Goal: Find specific page/section: Find specific page/section

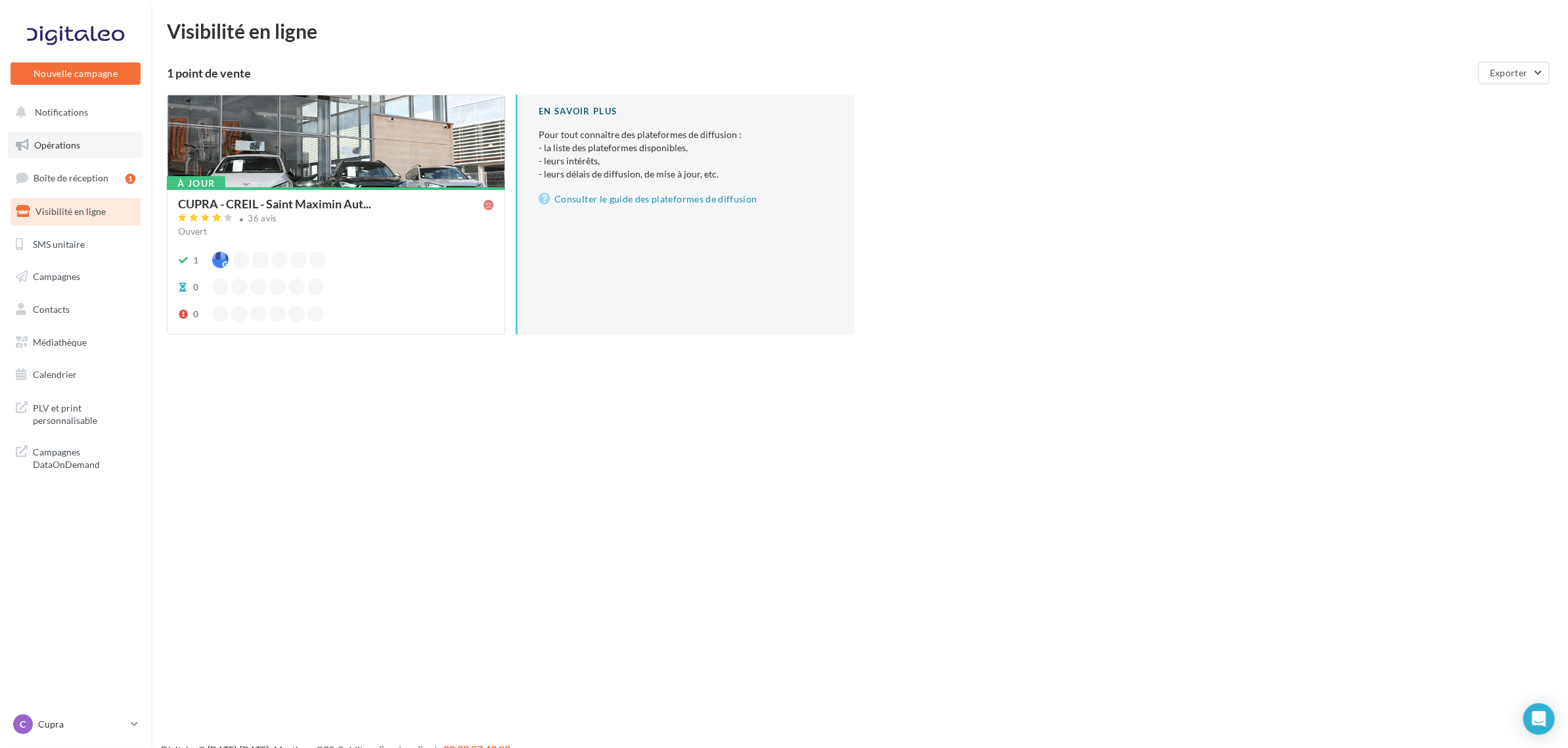
click at [72, 138] on link "Opérations" at bounding box center [75, 145] width 135 height 28
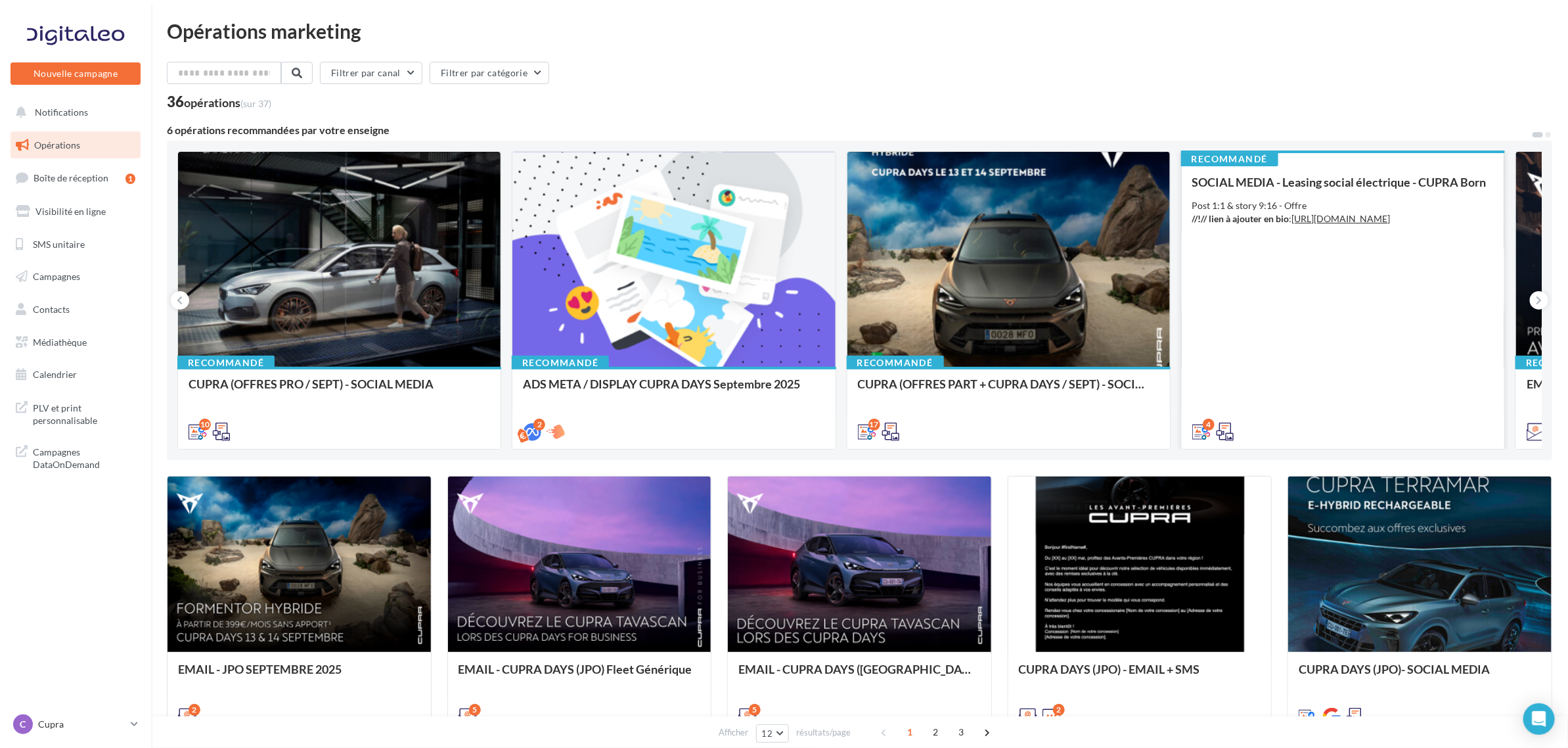
click at [1262, 412] on div "4" at bounding box center [1343, 431] width 323 height 37
click at [1275, 184] on div "SOCIAL MEDIA - Leasing social électrique - CUPRA Born" at bounding box center [1343, 181] width 301 height 13
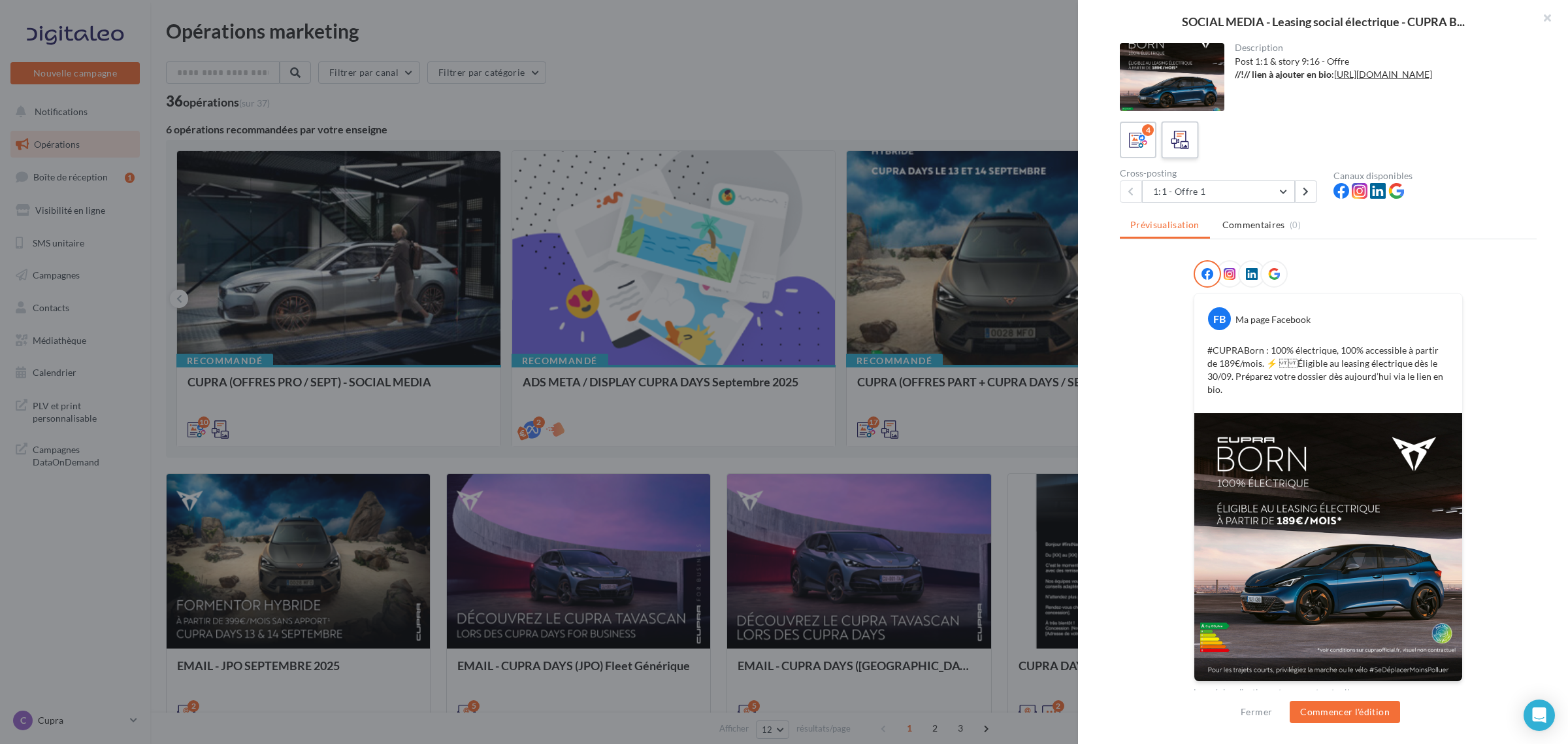
click at [1178, 138] on icon at bounding box center [1180, 140] width 19 height 19
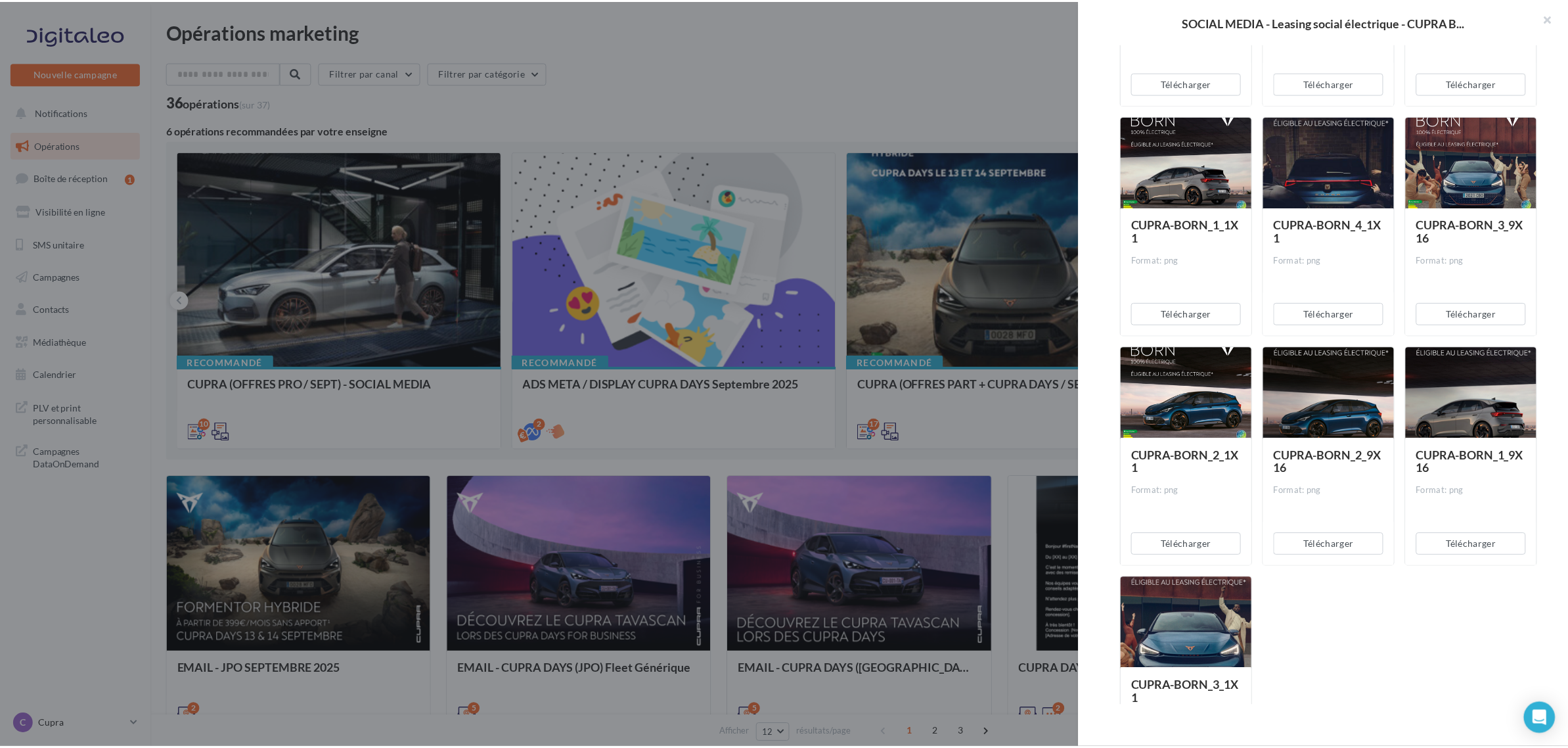
scroll to position [959, 0]
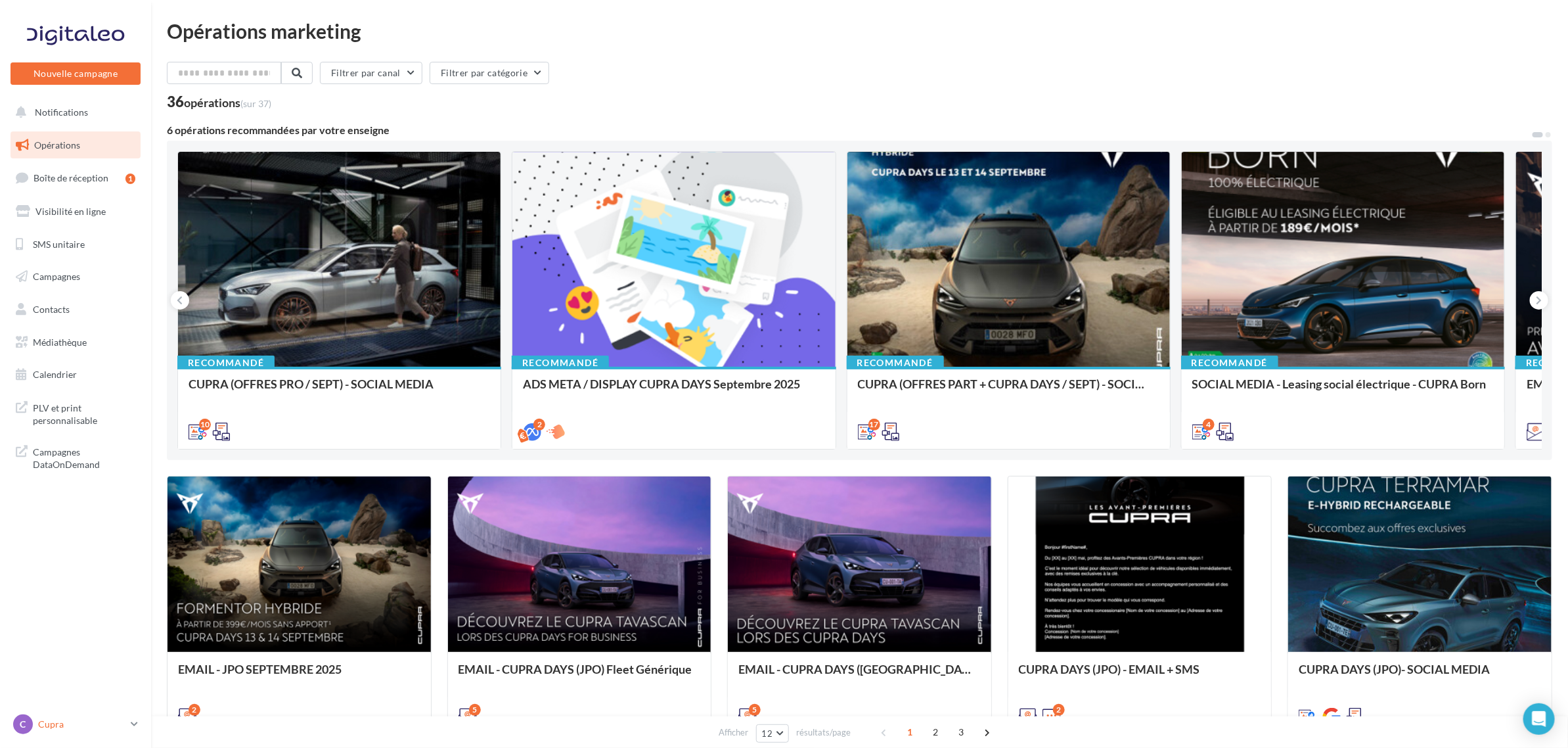
drag, startPoint x: 100, startPoint y: 705, endPoint x: 81, endPoint y: 715, distance: 21.5
click at [100, 705] on nav "Nouvelle campagne Nouvelle campagne Notifications Opérations Boîte de réception…" at bounding box center [75, 374] width 151 height 748
click at [70, 720] on p "Cupra" at bounding box center [82, 724] width 88 height 13
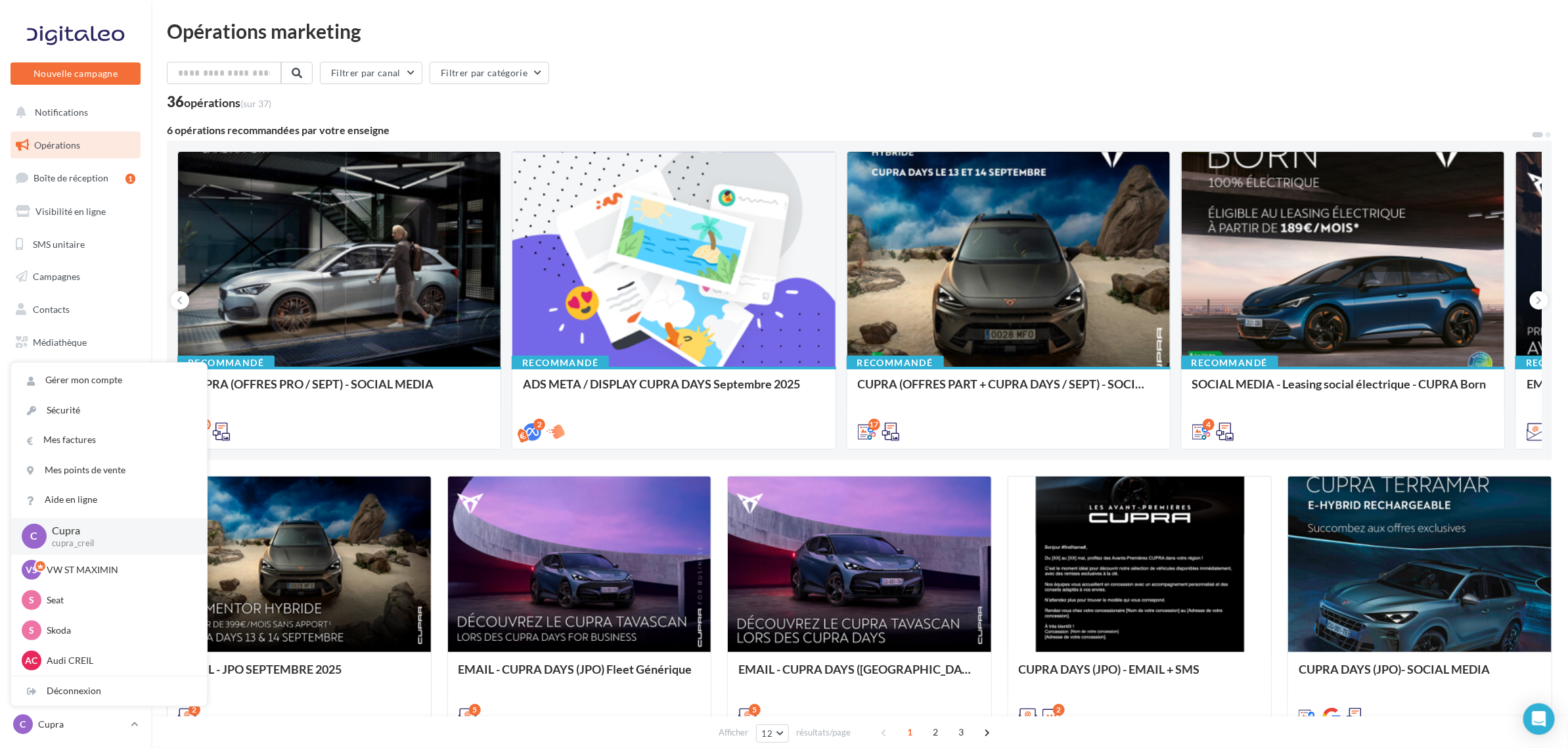
click at [678, 141] on div "Recommandé CUPRA (OFFRES PRO / SEPT) - SOCIAL MEDIA 10 Recommandé ADS META / DI…" at bounding box center [859, 301] width 1385 height 320
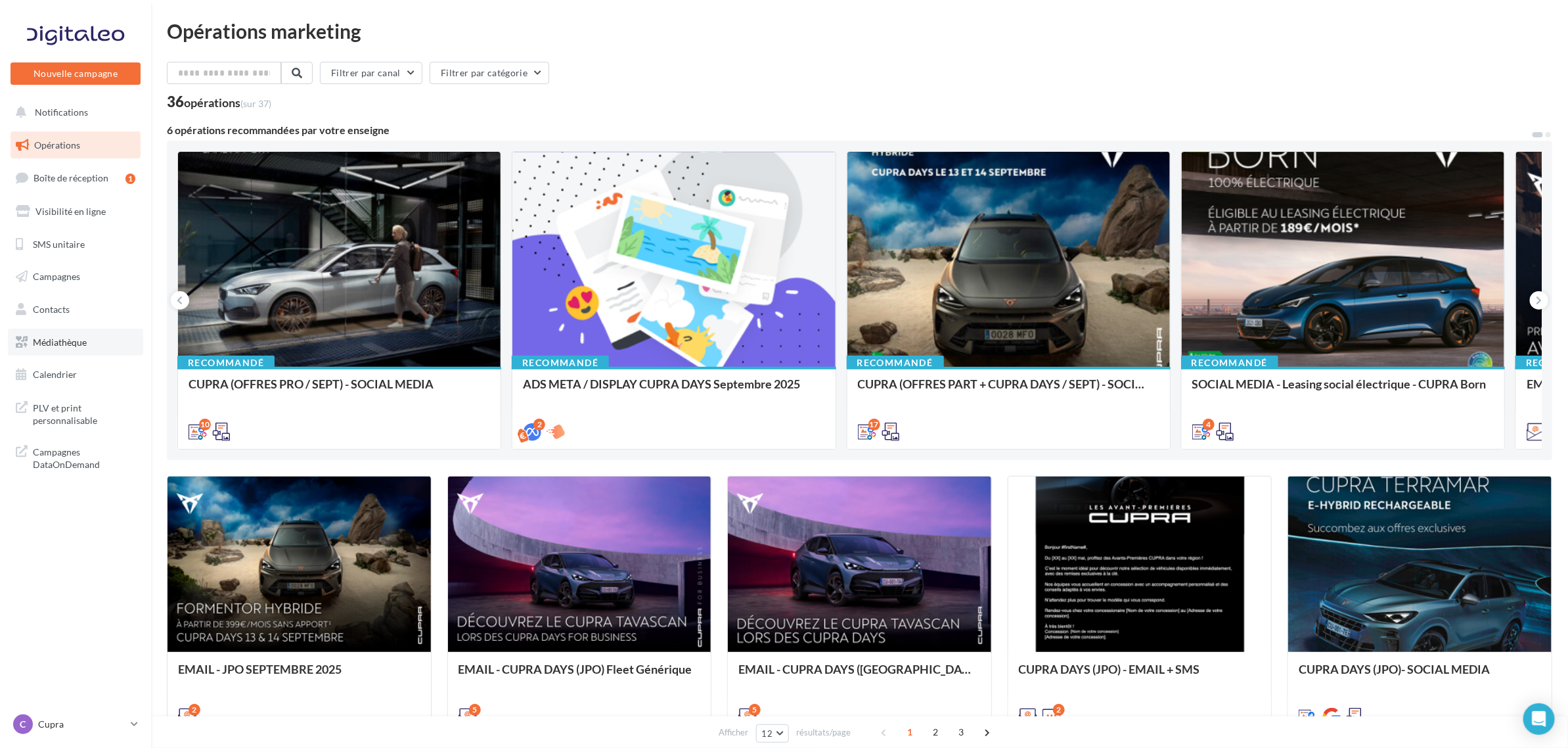
click at [52, 351] on link "Médiathèque" at bounding box center [75, 343] width 135 height 28
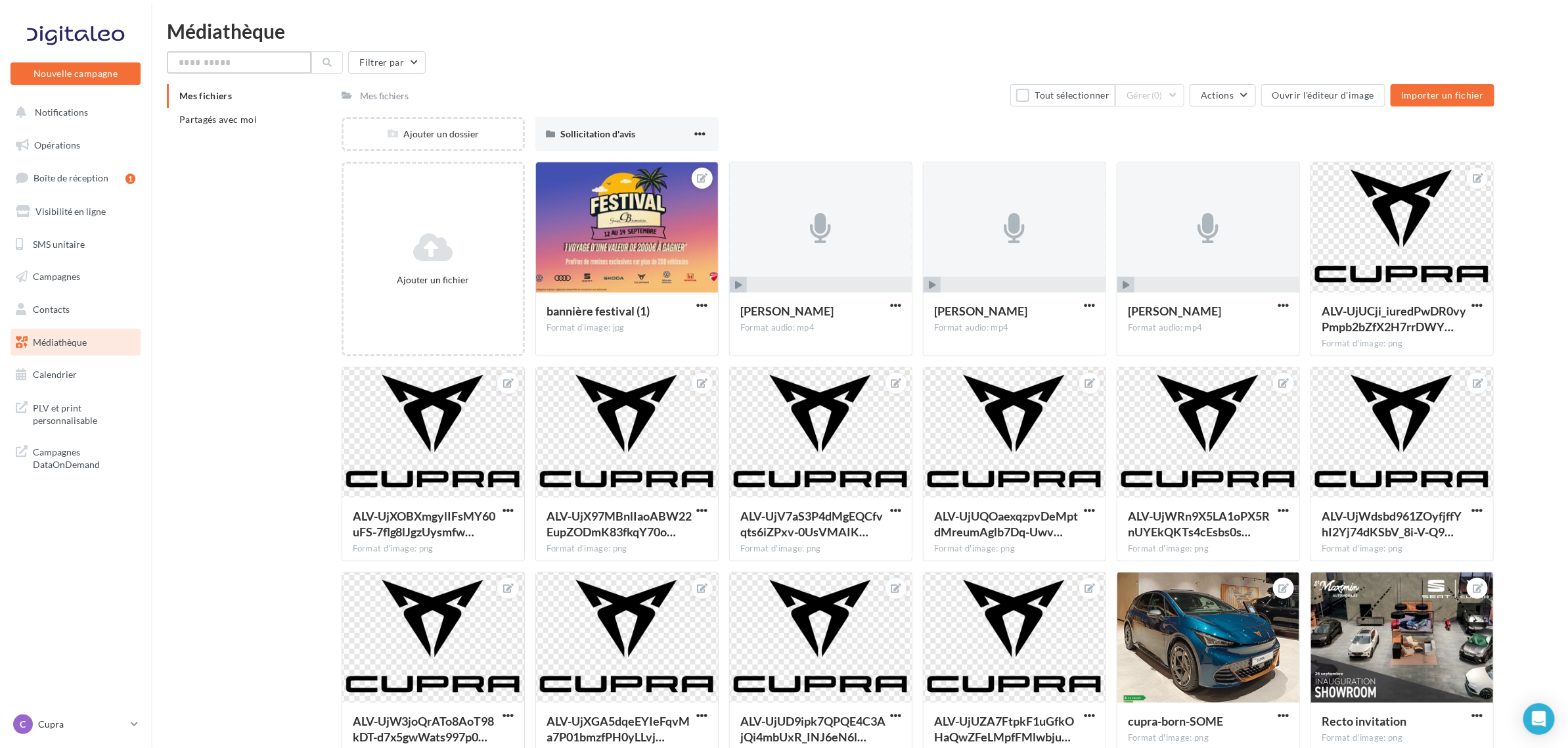
click at [260, 66] on input "text" at bounding box center [239, 62] width 144 height 22
click at [254, 121] on span "Partagés avec moi" at bounding box center [217, 119] width 78 height 12
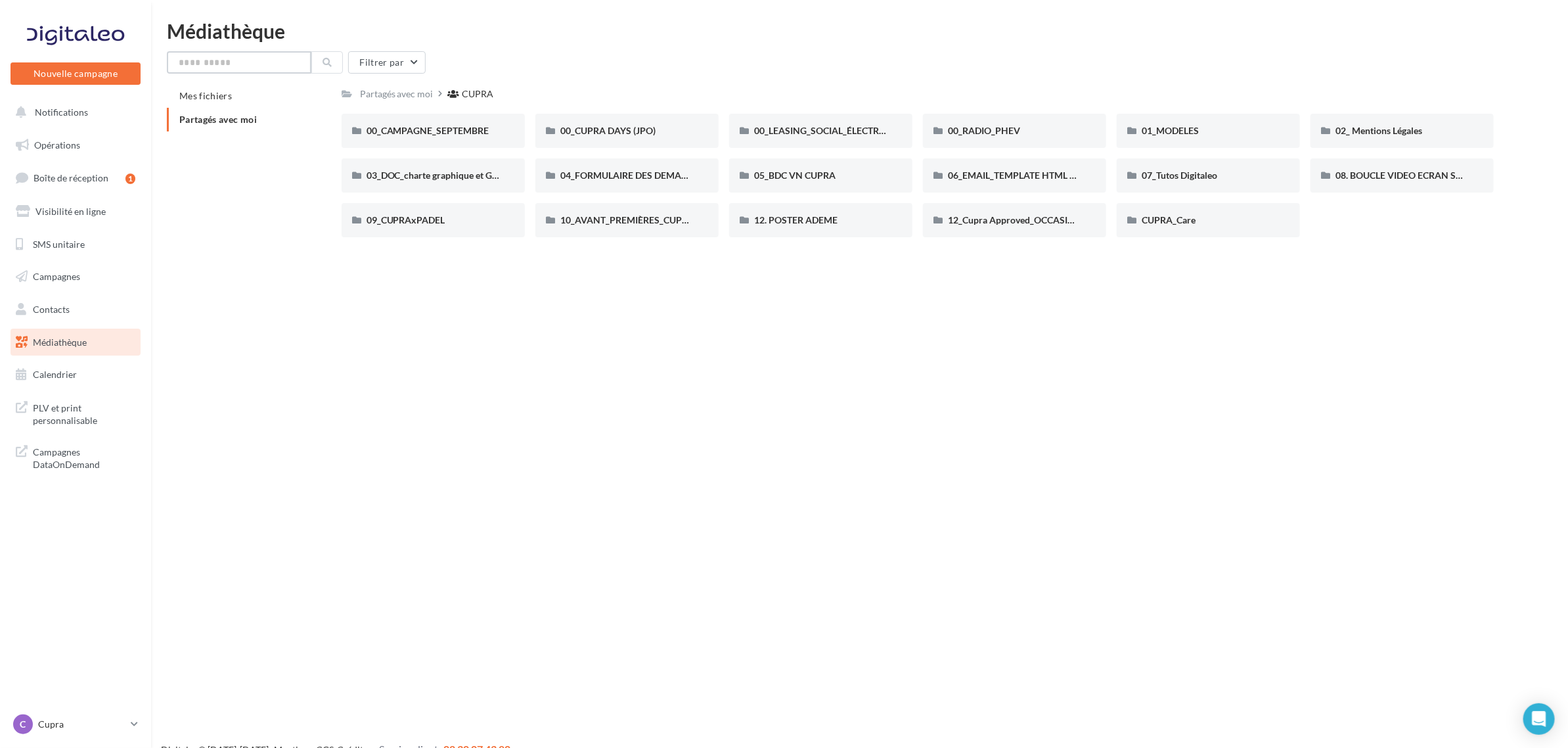
click at [254, 58] on input "text" at bounding box center [239, 62] width 144 height 22
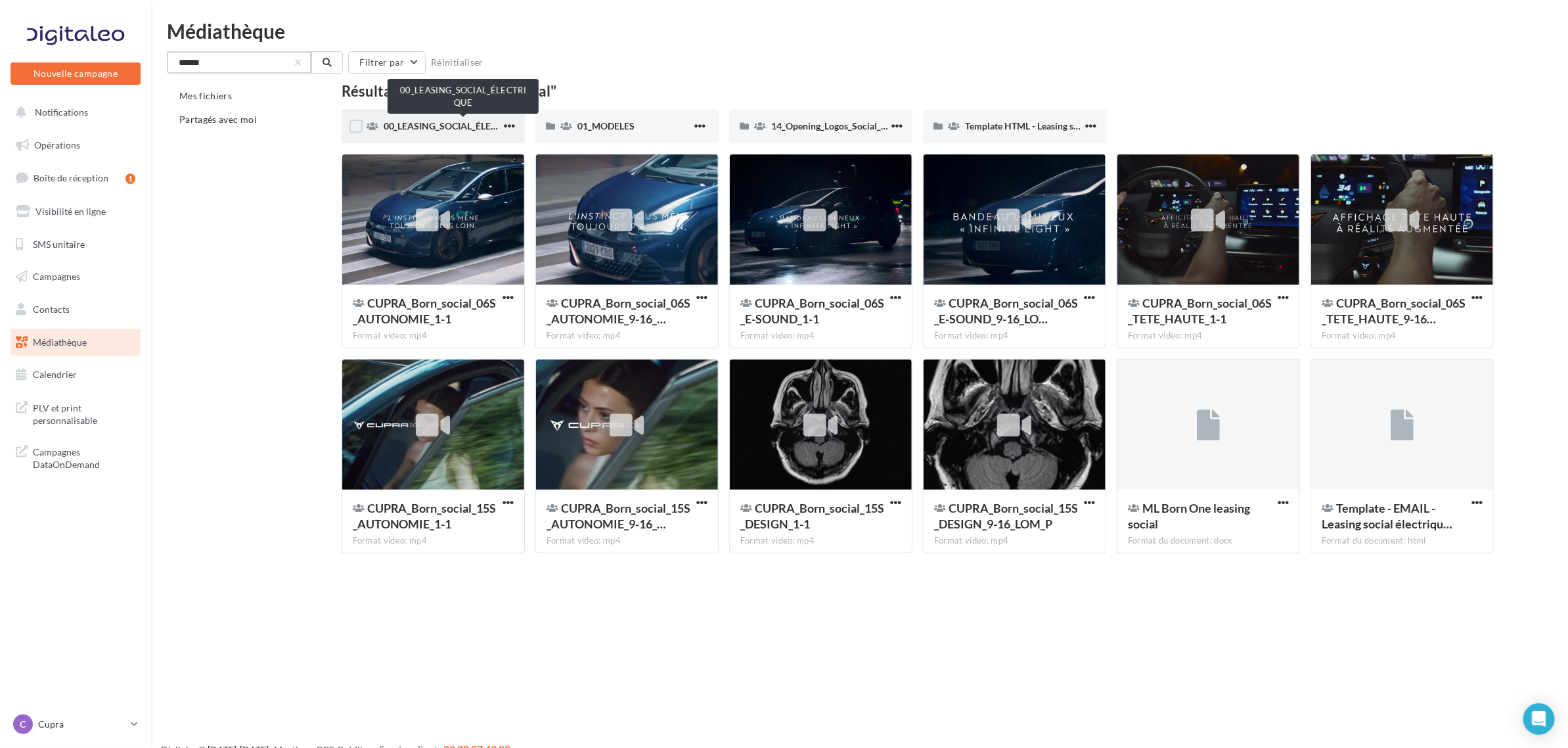
type input "******"
click at [442, 126] on span "00_LEASING_SOCIAL_ÉLECTRIQUE" at bounding box center [456, 125] width 147 height 12
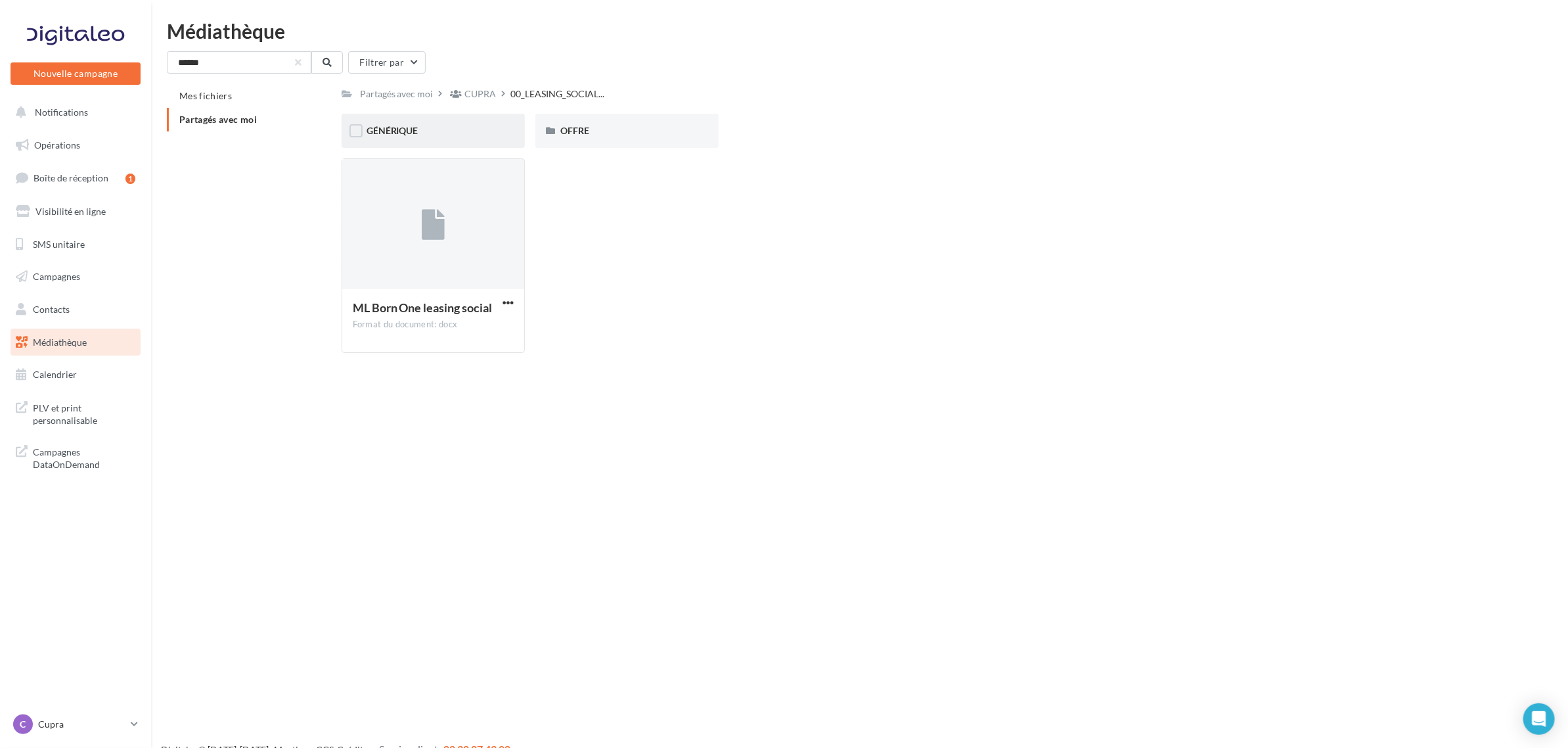
click at [479, 121] on div "GÉNÉRIQUE" at bounding box center [433, 131] width 184 height 34
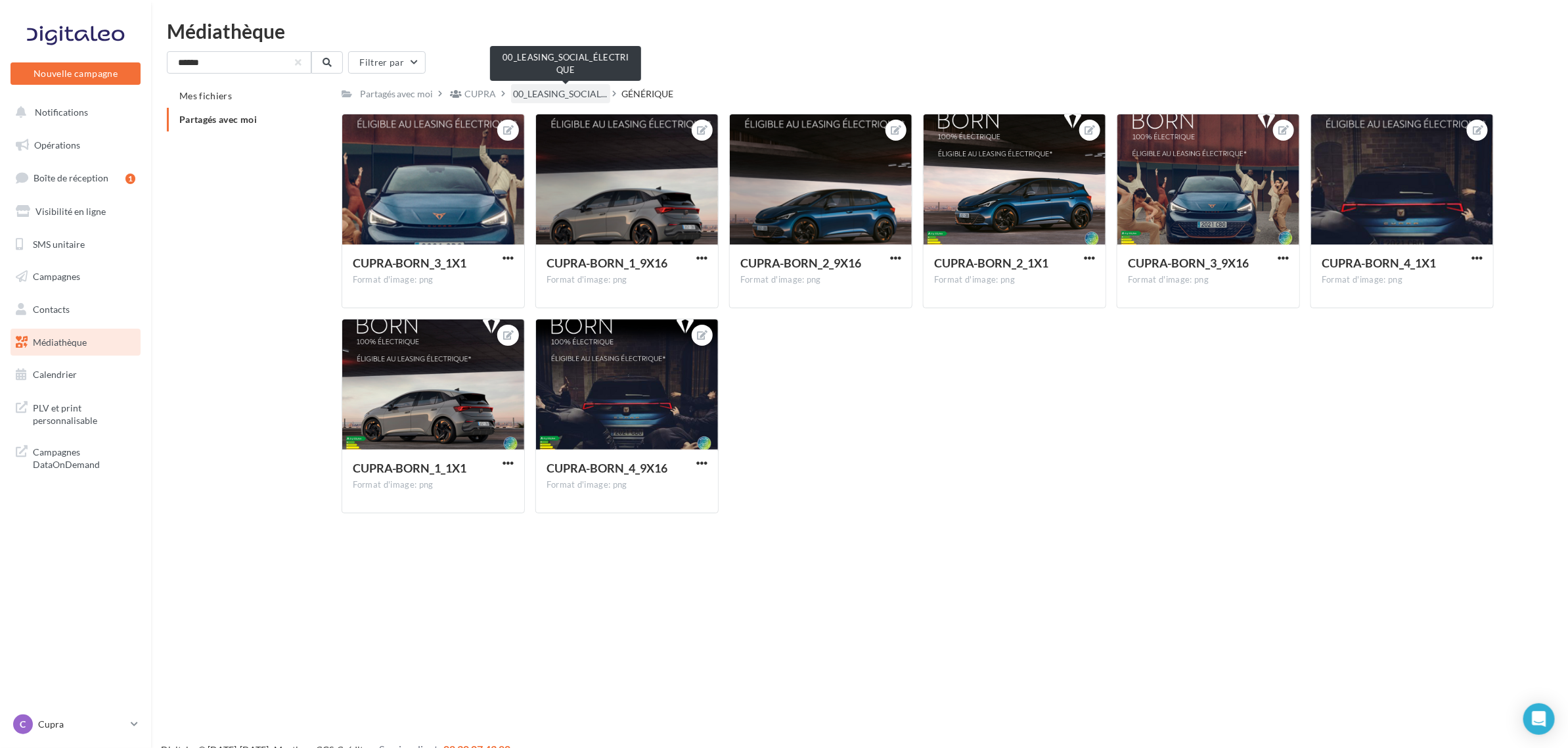
click at [555, 92] on span "00_LEASING_SOCIAL..." at bounding box center [561, 94] width 94 height 13
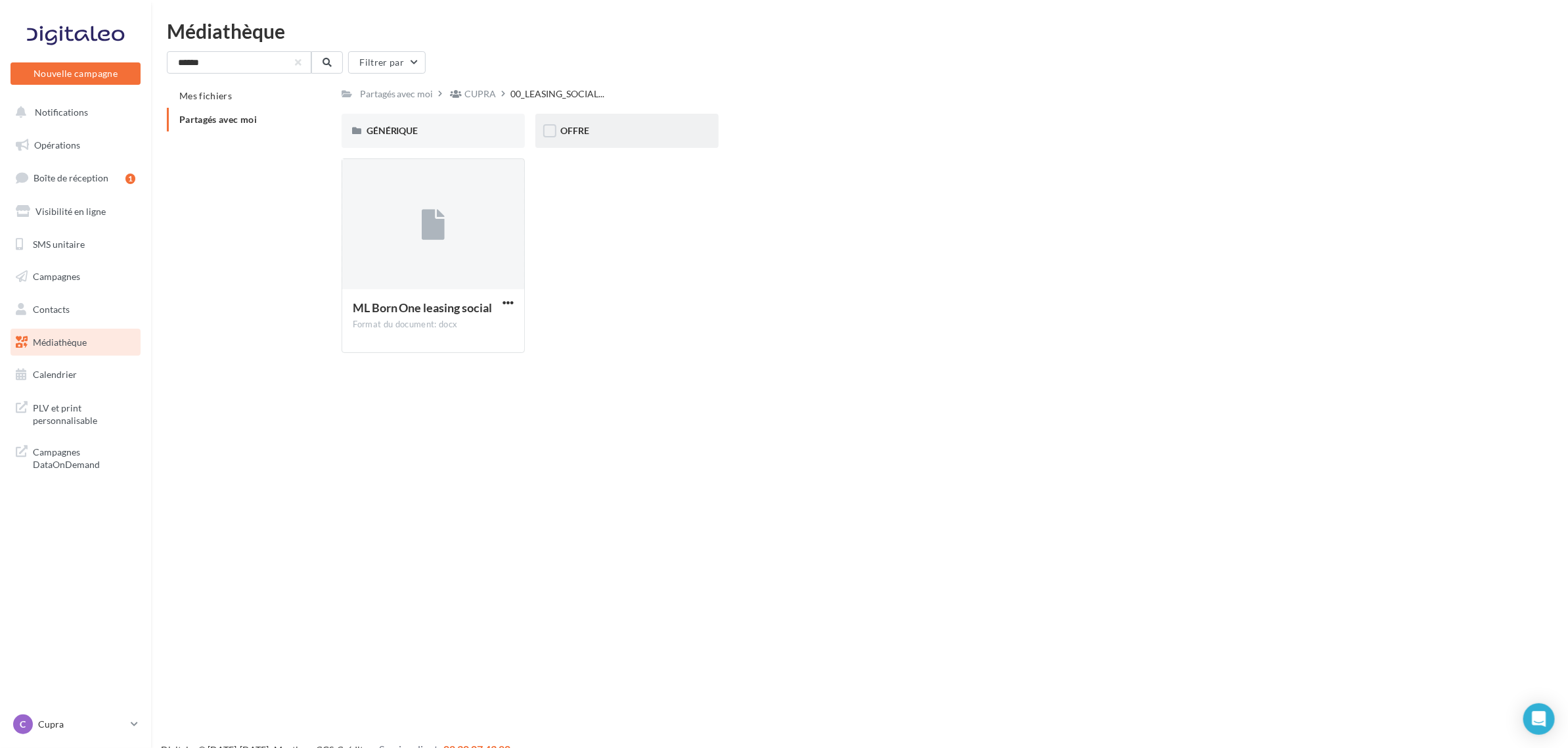
click at [629, 142] on div "OFFRE" at bounding box center [627, 131] width 184 height 34
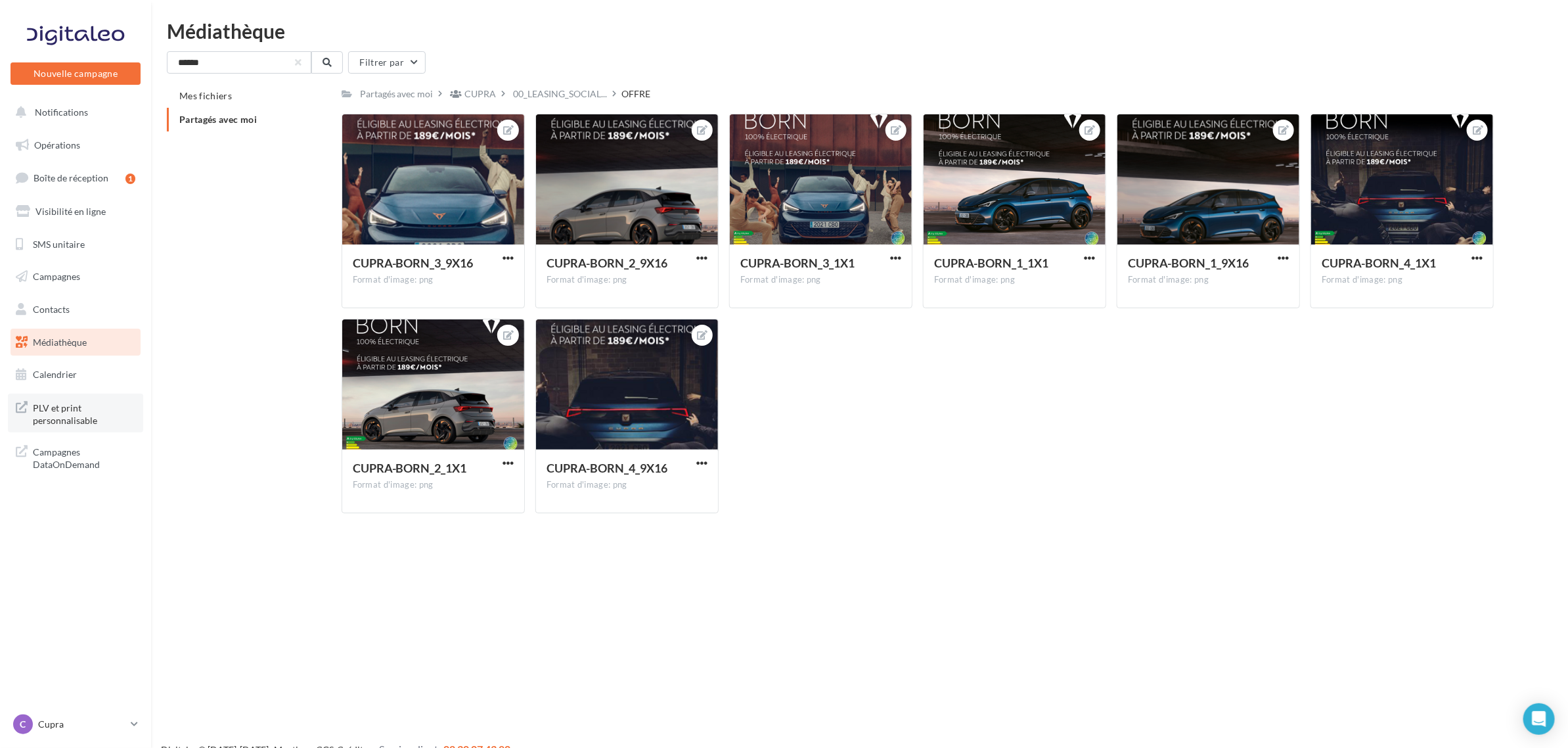
click at [91, 417] on span "PLV et print personnalisable" at bounding box center [84, 413] width 102 height 28
